Goal: Answer question/provide support: Share knowledge or assist other users

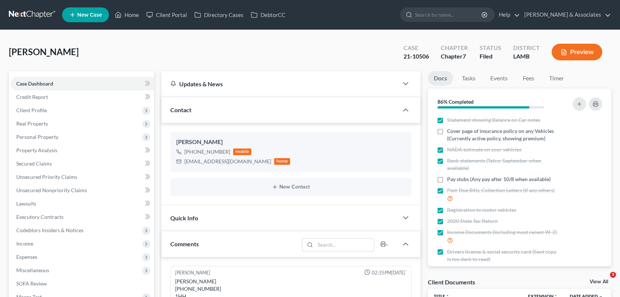
select select "0"
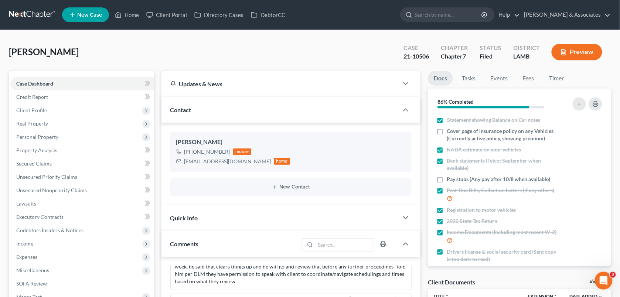
scroll to position [1182, 0]
click at [140, 16] on link "Home" at bounding box center [126, 14] width 31 height 13
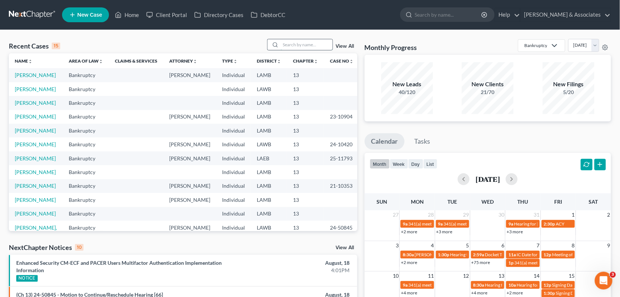
click at [300, 41] on input "search" at bounding box center [307, 44] width 52 height 11
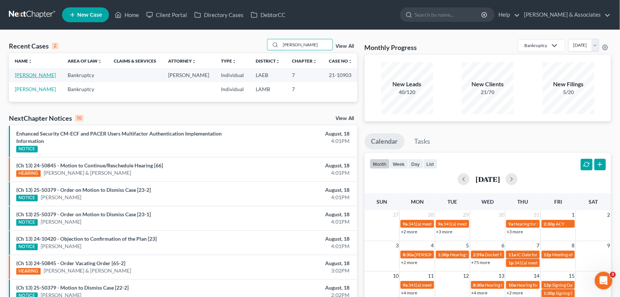
type input "[PERSON_NAME]"
click at [31, 76] on link "[PERSON_NAME]" at bounding box center [35, 75] width 41 height 6
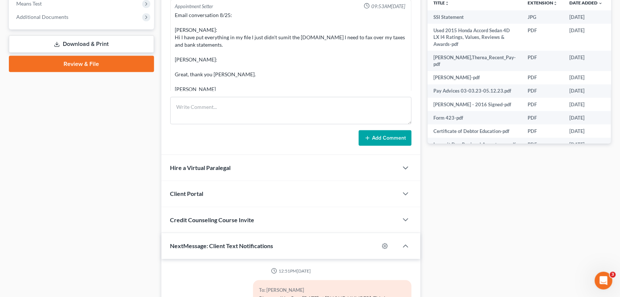
scroll to position [7294, 0]
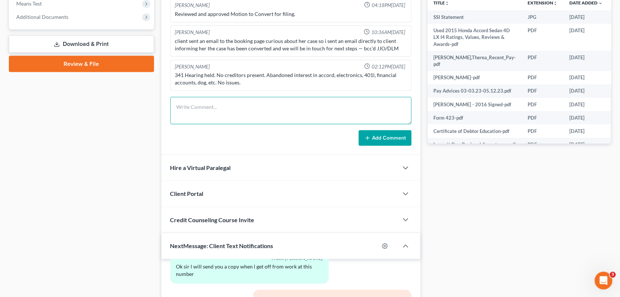
click at [329, 101] on textarea at bounding box center [291, 110] width 242 height 27
paste textarea "Client had called saying she received a letter from the car loan servicer sayin…"
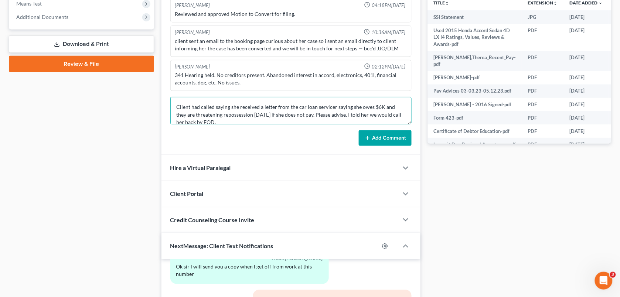
scroll to position [1, 0]
type textarea "Client had called saying she received a letter from the car loan servicer sayin…"
click at [392, 141] on button "Add Comment" at bounding box center [385, 138] width 53 height 16
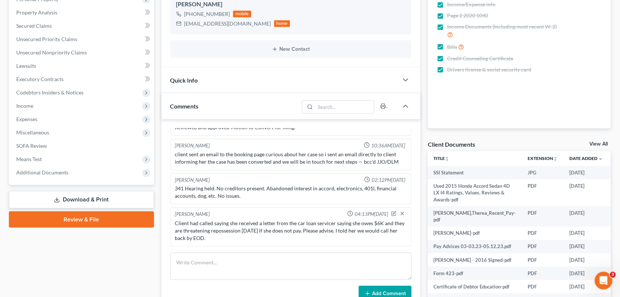
scroll to position [145, 0]
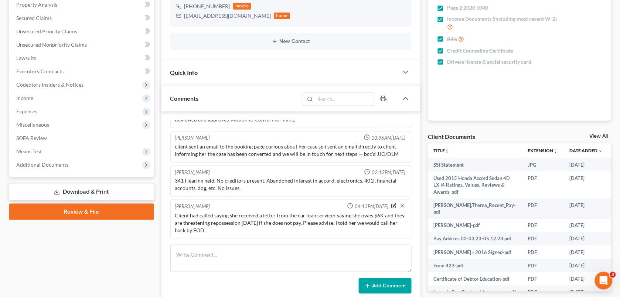
click at [392, 207] on icon "button" at bounding box center [394, 205] width 5 height 5
click at [385, 204] on span "04:13PM[DATE]" at bounding box center [372, 206] width 34 height 7
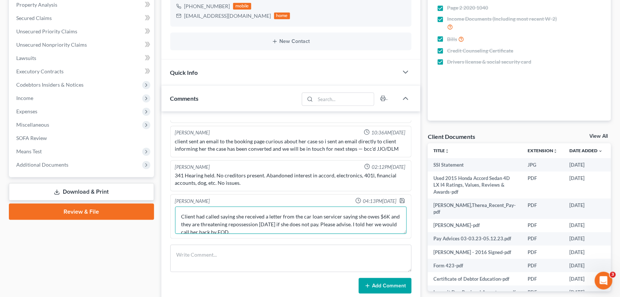
click at [311, 234] on textarea "Client had called saying she received a letter from the car loan servicer sayin…" at bounding box center [291, 219] width 232 height 27
type textarea "Client had called saying she received a letter from the car loan servicer sayin…"
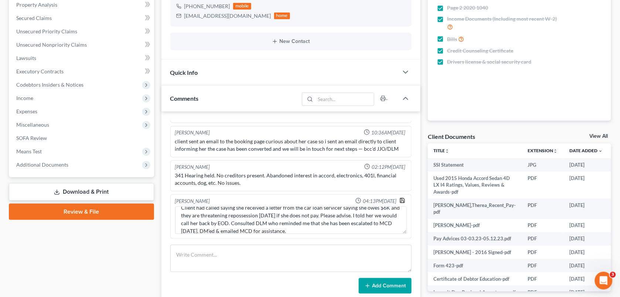
click at [400, 203] on icon "button" at bounding box center [403, 200] width 6 height 6
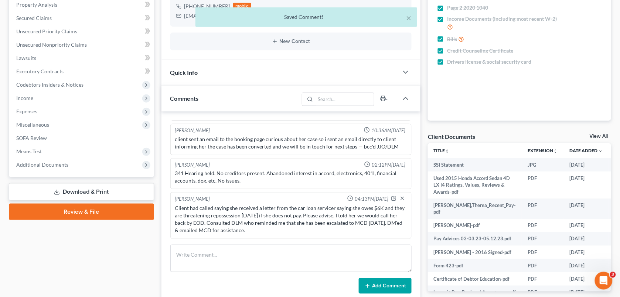
scroll to position [7344, 0]
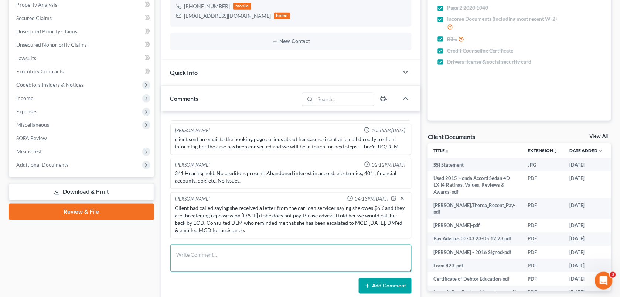
click at [238, 264] on textarea at bounding box center [291, 257] width 242 height 27
paste textarea "that is the balance she still owes on the car after converting to the Chapter 7…"
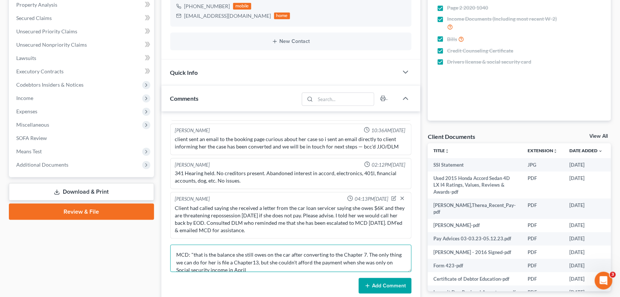
scroll to position [1, 0]
type textarea "MCD: "that is the balance she still owes on the car after converting to the Cha…"
click at [371, 281] on button "Add Comment" at bounding box center [385, 286] width 53 height 16
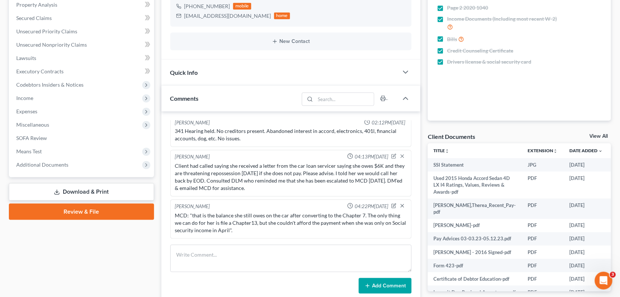
scroll to position [0, 0]
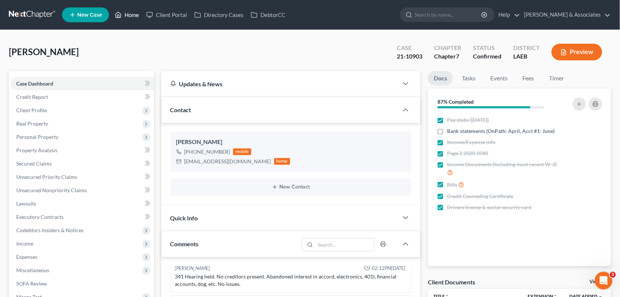
click at [122, 15] on link "Home" at bounding box center [126, 14] width 31 height 13
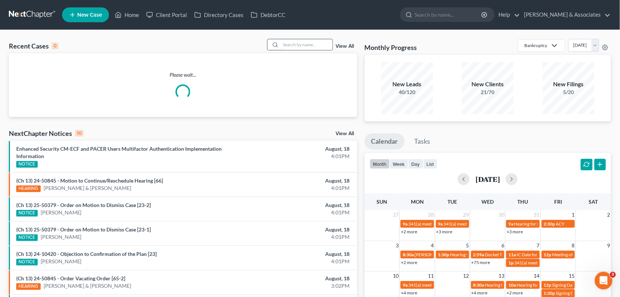
click at [287, 45] on input "search" at bounding box center [307, 44] width 52 height 11
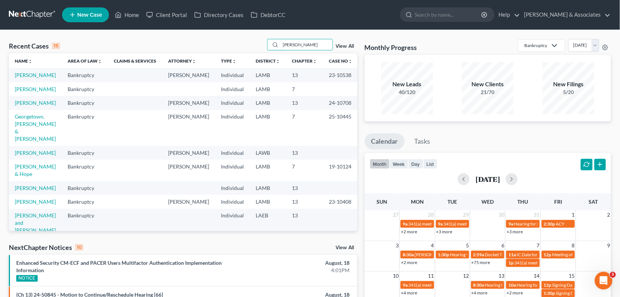
type input "[PERSON_NAME]"
click at [28, 96] on td "[PERSON_NAME]" at bounding box center [35, 89] width 53 height 14
click at [26, 92] on link "[PERSON_NAME]" at bounding box center [35, 89] width 41 height 6
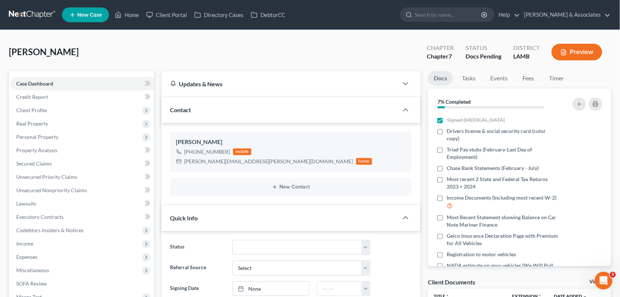
scroll to position [58, 0]
click at [212, 50] on div "[PERSON_NAME] Upgraded Chapter Chapter 7 Status Docs [GEOGRAPHIC_DATA] [GEOGRAP…" at bounding box center [310, 55] width 603 height 32
click at [246, 49] on div "[PERSON_NAME] Upgraded Chapter Chapter 7 Status Docs [GEOGRAPHIC_DATA] [GEOGRAP…" at bounding box center [310, 55] width 603 height 32
click at [119, 11] on icon at bounding box center [118, 14] width 7 height 9
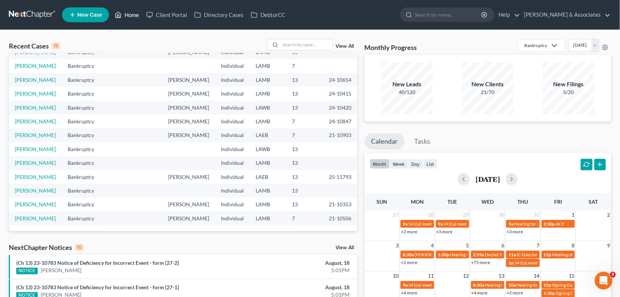
scroll to position [64, 0]
click at [21, 138] on link "[PERSON_NAME]" at bounding box center [35, 135] width 41 height 6
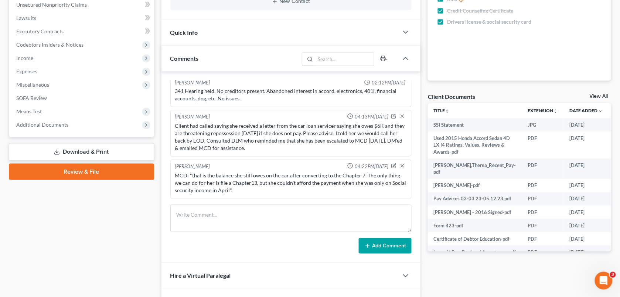
scroll to position [224, 0]
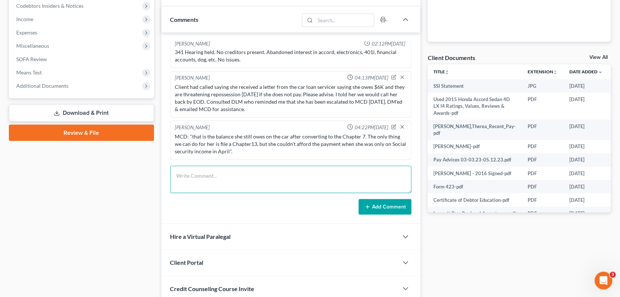
drag, startPoint x: 211, startPoint y: 174, endPoint x: 276, endPoint y: 176, distance: 65.1
click at [211, 174] on textarea at bounding box center [291, 179] width 242 height 27
click at [276, 176] on textarea at bounding box center [291, 179] width 242 height 27
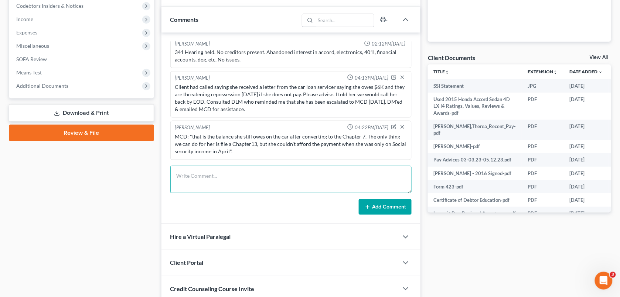
click at [309, 182] on textarea at bounding box center [291, 179] width 242 height 27
paste textarea "Not that short of notice. At best we could file another ch13 but she'd need to …"
drag, startPoint x: 309, startPoint y: 182, endPoint x: 176, endPoint y: 173, distance: 133.0
click at [176, 173] on textarea "Not that short of notice. At best we could file another ch13 but she'd need to …" at bounding box center [291, 179] width 242 height 27
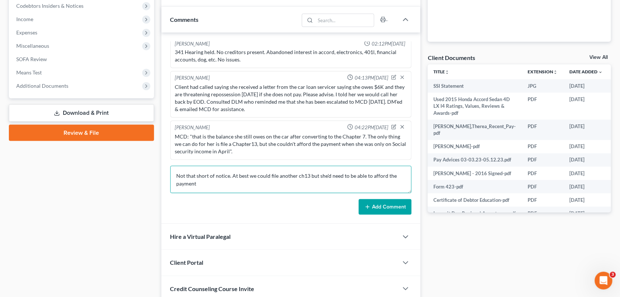
click at [176, 173] on textarea "Not that short of notice. At best we could file another ch13 but she'd need to …" at bounding box center [291, 179] width 242 height 27
click at [207, 183] on textarea "Not that short of notice. At best we could file another ch13 but she'd need to …" at bounding box center [291, 179] width 242 height 27
click at [174, 174] on textarea "Not that short of notice. At best we could file another ch13 but she'd need to …" at bounding box center [291, 179] width 242 height 27
click at [174, 175] on textarea "Not that short of notice. At best we could file another ch13 but she'd need to …" at bounding box center [291, 179] width 242 height 27
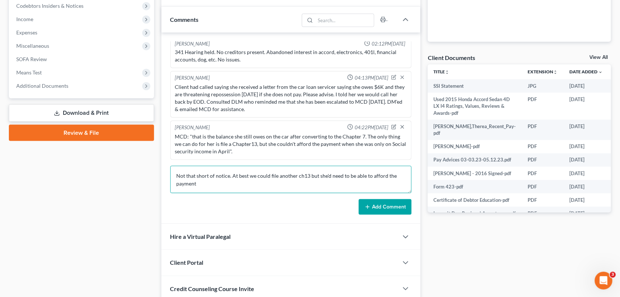
click at [174, 175] on textarea "Not that short of notice. At best we could file another ch13 but she'd need to …" at bounding box center [291, 179] width 242 height 27
click at [182, 171] on textarea "Not that short of notice. At best we could file another ch13 but she'd need to …" at bounding box center [291, 179] width 242 height 27
click at [253, 190] on textarea "Not that short of notice. At best we could file another ch13 but she'd need to …" at bounding box center [291, 179] width 242 height 27
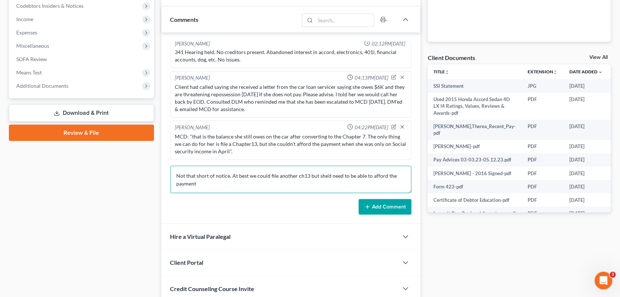
click at [253, 190] on textarea "Not that short of notice. At best we could file another ch13 but she'd need to …" at bounding box center [291, 179] width 242 height 27
click at [192, 177] on textarea "Not that short of notice. At best we could file another ch13 but she'd need to …" at bounding box center [291, 179] width 242 height 27
click at [215, 182] on textarea "Not that short of notice. At best we could file another ch13 but she'd need to …" at bounding box center [291, 179] width 242 height 27
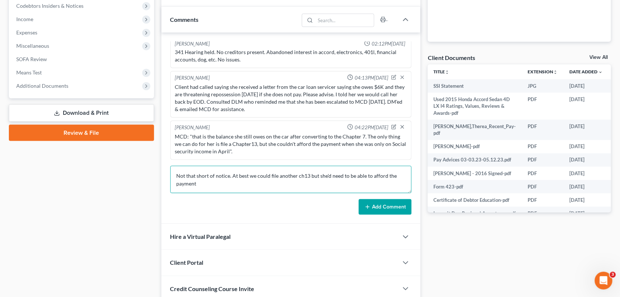
click at [215, 182] on textarea "Not that short of notice. At best we could file another ch13 but she'd need to …" at bounding box center [291, 179] width 242 height 27
click at [186, 171] on textarea "Not that short of notice. At best we could file another ch13 but she'd need to …" at bounding box center [291, 179] width 242 height 27
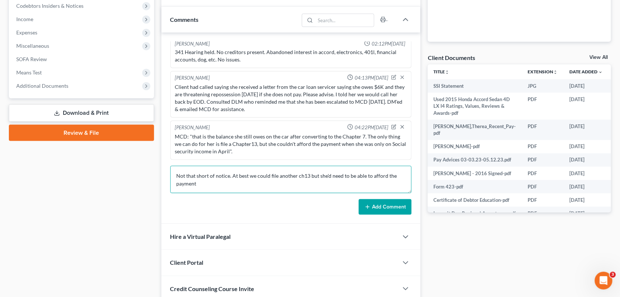
paste textarea "MCD: "that is the balance she still owes on the car after converting to the Cha…"
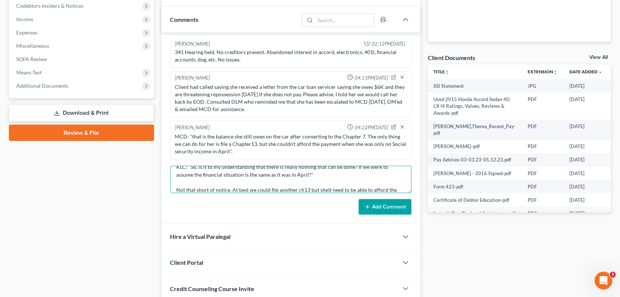
click at [177, 167] on textarea "MCD: "that is the balance she still owes on the car after converting to the Cha…" at bounding box center [291, 179] width 242 height 27
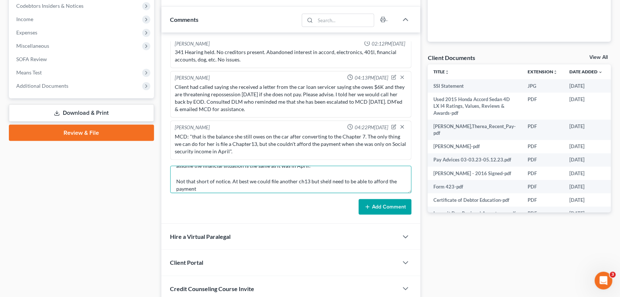
scroll to position [23, 0]
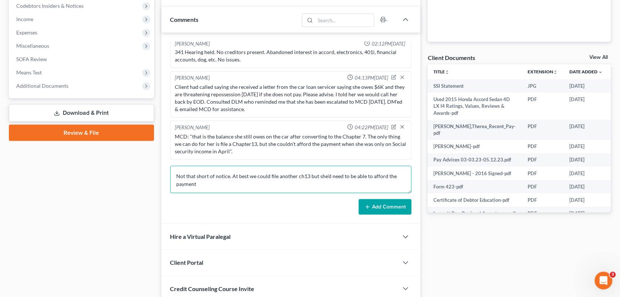
click at [176, 178] on textarea "KLC: "So, is it to my understanding that there is really nothing that can be do…" at bounding box center [291, 179] width 242 height 27
click at [224, 185] on textarea "KLC: "So, is it to my understanding that there is really nothing that can be do…" at bounding box center [291, 179] width 242 height 27
type textarea "KLC: "So, is it to my understanding that there is really nothing that can be do…"
click at [386, 202] on button "Add Comment" at bounding box center [385, 207] width 53 height 16
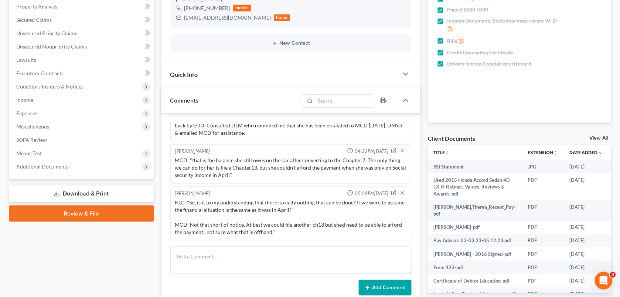
scroll to position [0, 0]
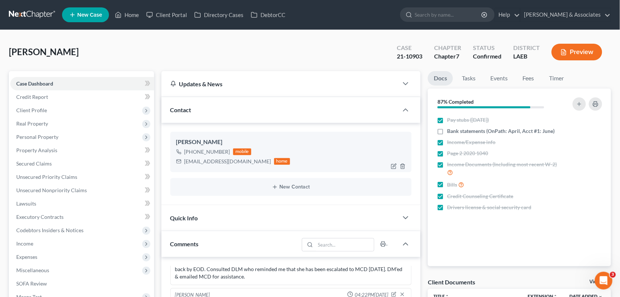
drag, startPoint x: 228, startPoint y: 150, endPoint x: 192, endPoint y: 150, distance: 35.5
click at [192, 150] on div "[PHONE_NUMBER] mobile" at bounding box center [233, 152] width 114 height 10
copy div "504) 505-2281"
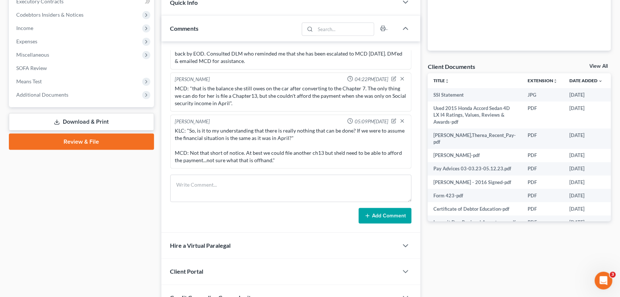
scroll to position [211, 0]
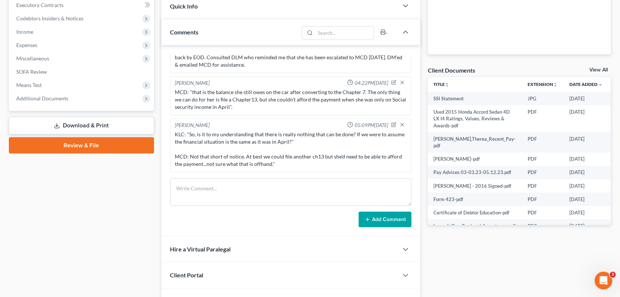
click at [133, 195] on div "Case Dashboard Payments Invoices Payments Payments Credit Report Client Profile" at bounding box center [81, 182] width 153 height 647
drag, startPoint x: 278, startPoint y: 163, endPoint x: 173, endPoint y: 156, distance: 106.0
click at [192, 150] on div "KLC: "So, is it to my understanding that there is really nothing that can be do…" at bounding box center [291, 149] width 232 height 37
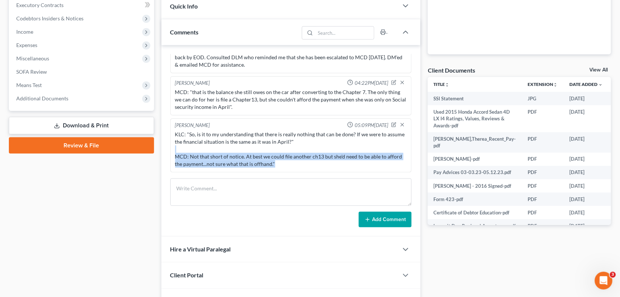
copy div "MCD: Not that short of notice. At best we could file another ch13 but she'd nee…"
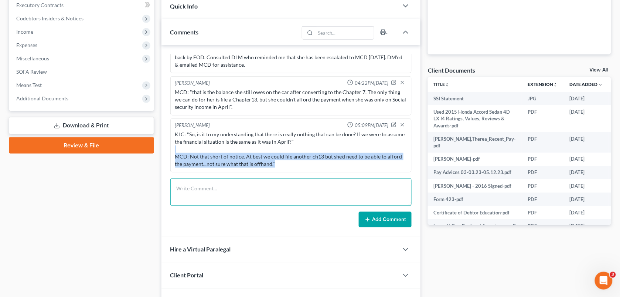
click at [251, 184] on textarea at bounding box center [291, 191] width 242 height 27
paste textarea "--Called client and let her know what MCD said. She is going to try to call the…"
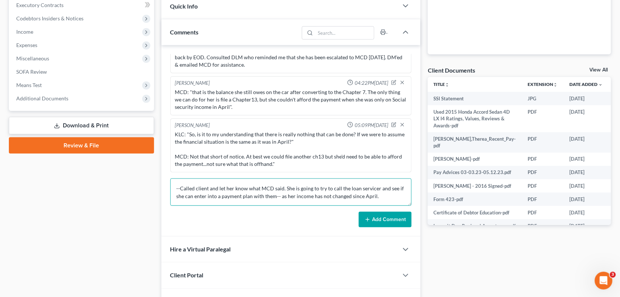
type textarea "--Called client and let her know what MCD said. She is going to try to call the…"
click at [385, 219] on button "Add Comment" at bounding box center [385, 219] width 53 height 16
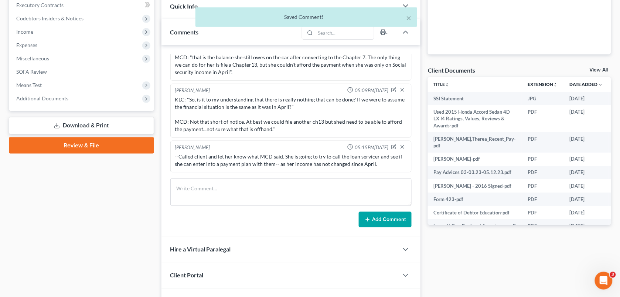
scroll to position [7478, 0]
